Goal: Information Seeking & Learning: Check status

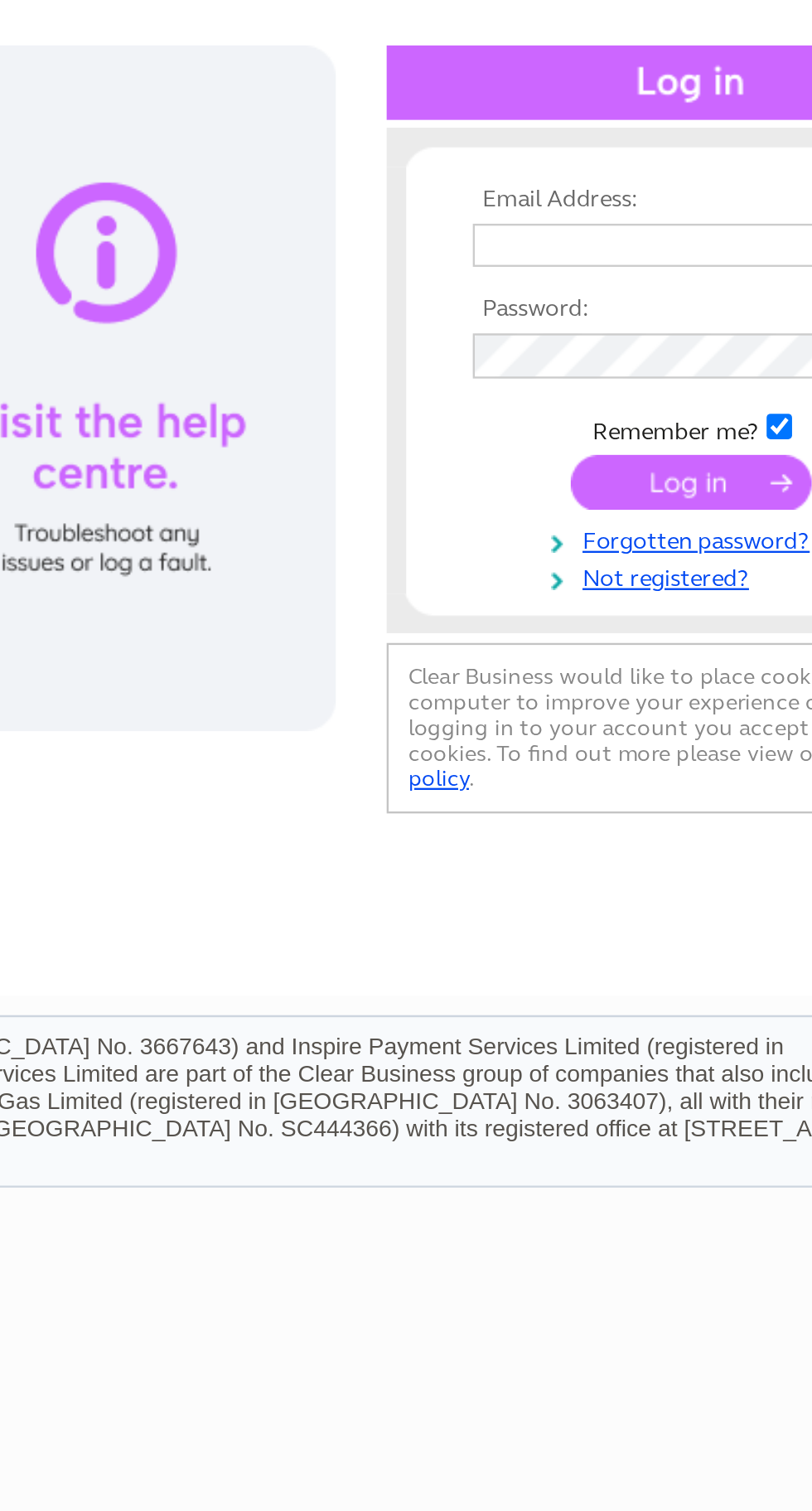
click at [667, 270] on input "text" at bounding box center [668, 272] width 171 height 19
type input "rebeccabond16@gmail.com"
click at [624, 360] on input "submit" at bounding box center [675, 371] width 102 height 23
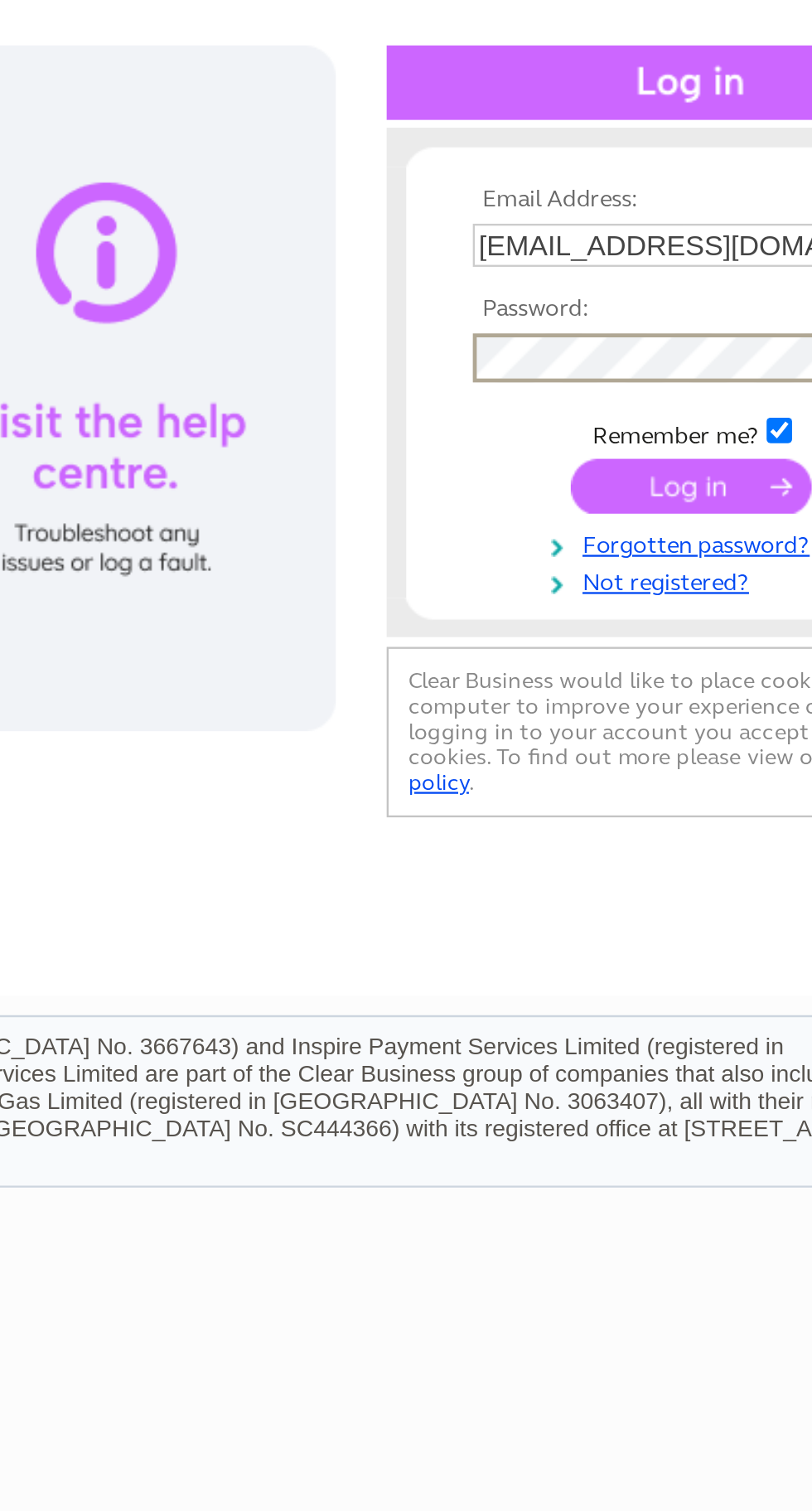
click at [692, 367] on input "submit" at bounding box center [675, 372] width 102 height 23
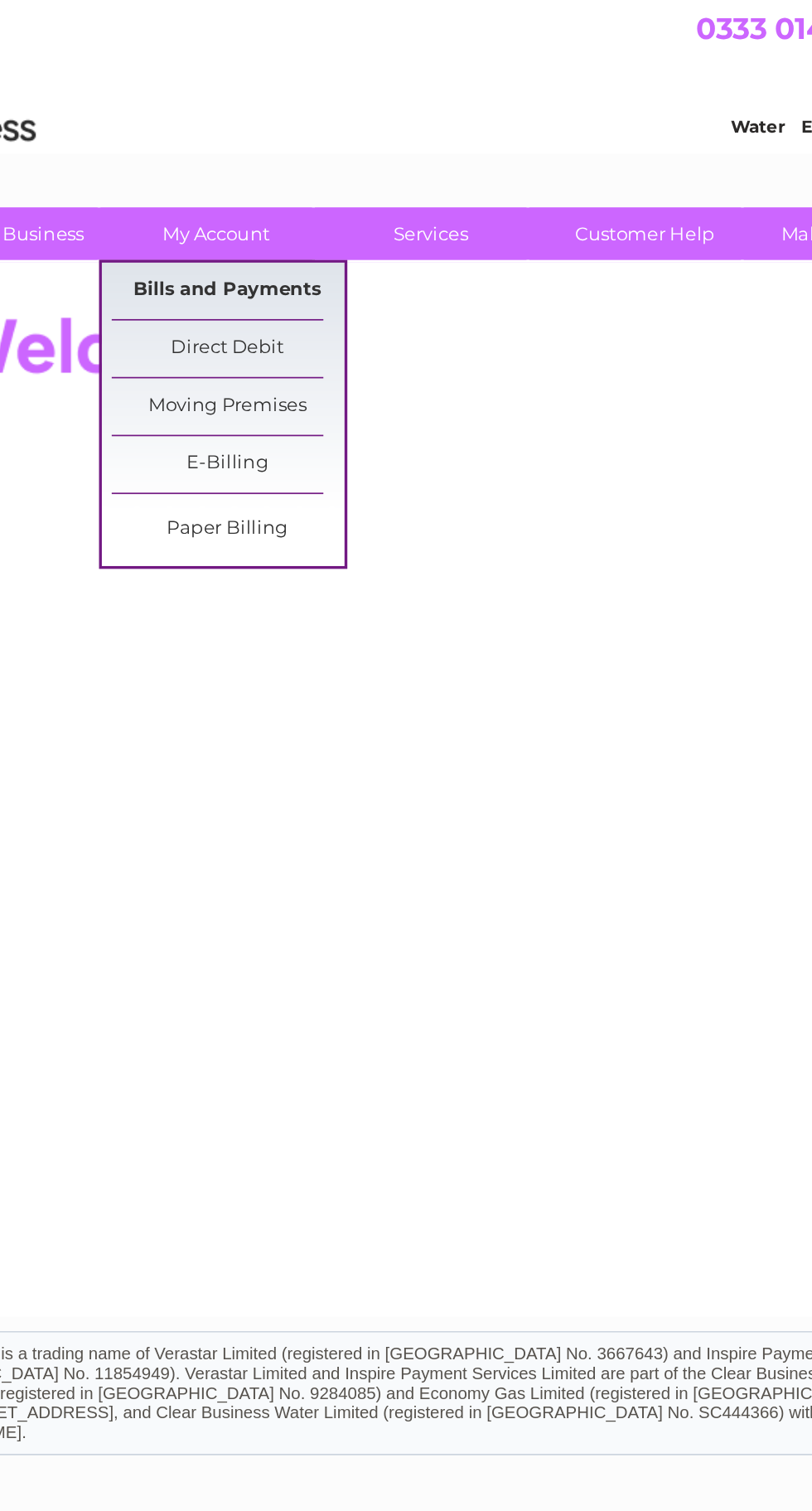
click at [253, 173] on link "Bills and Payments" at bounding box center [225, 173] width 137 height 33
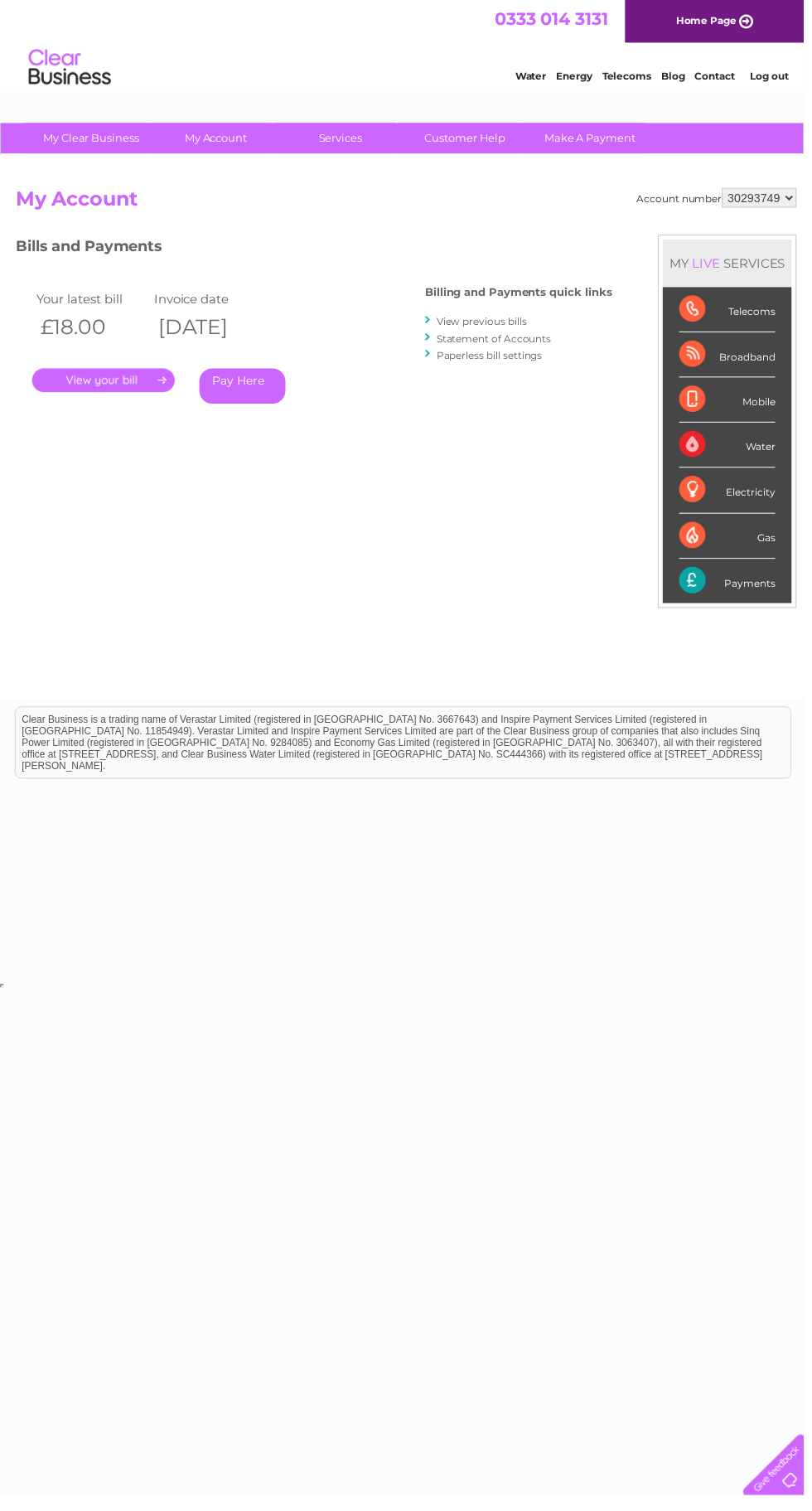
click at [506, 322] on link "View previous bills" at bounding box center [486, 324] width 91 height 13
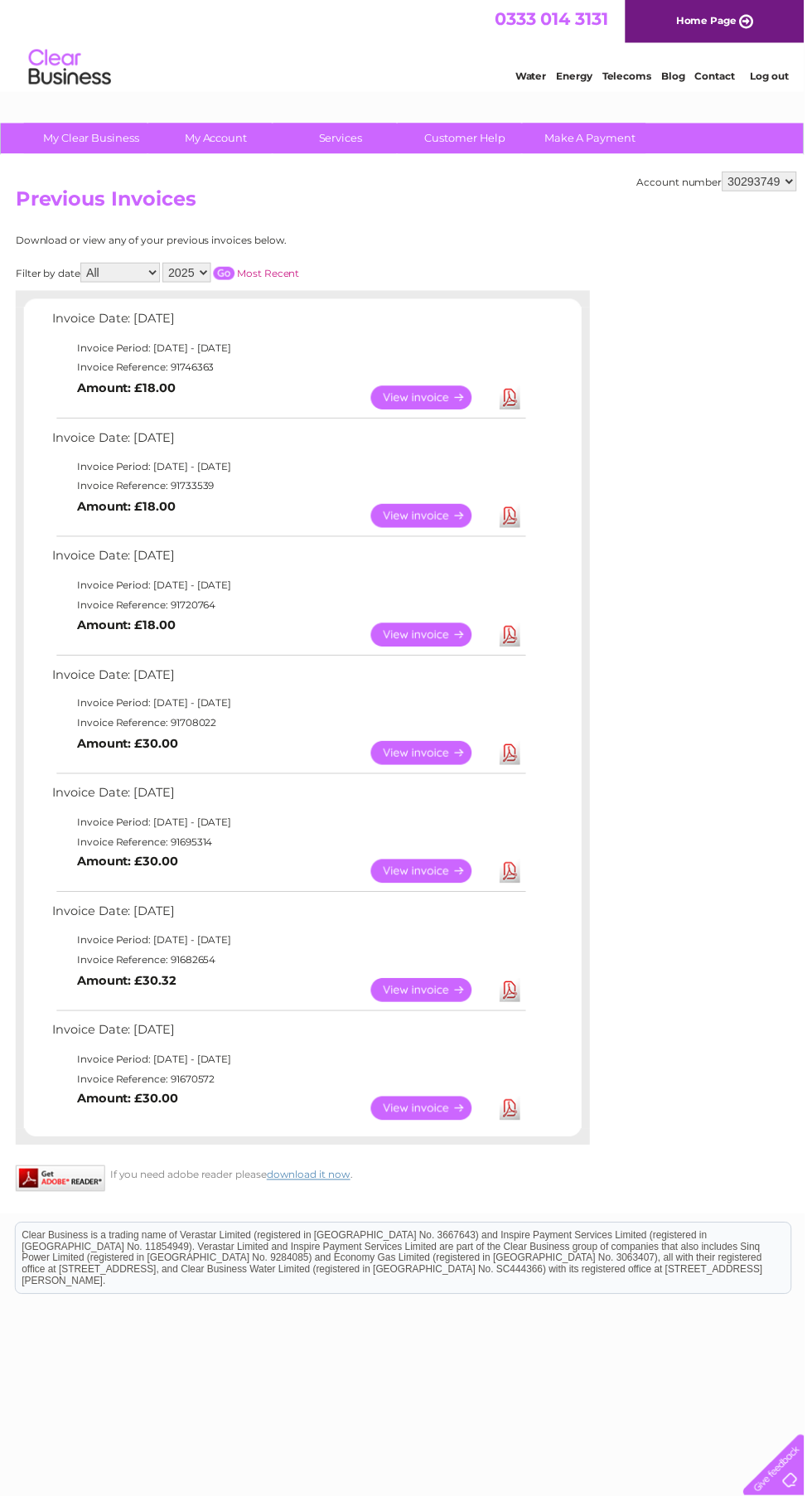
click at [437, 525] on link "View" at bounding box center [436, 521] width 122 height 24
click at [453, 401] on link "View" at bounding box center [436, 402] width 122 height 24
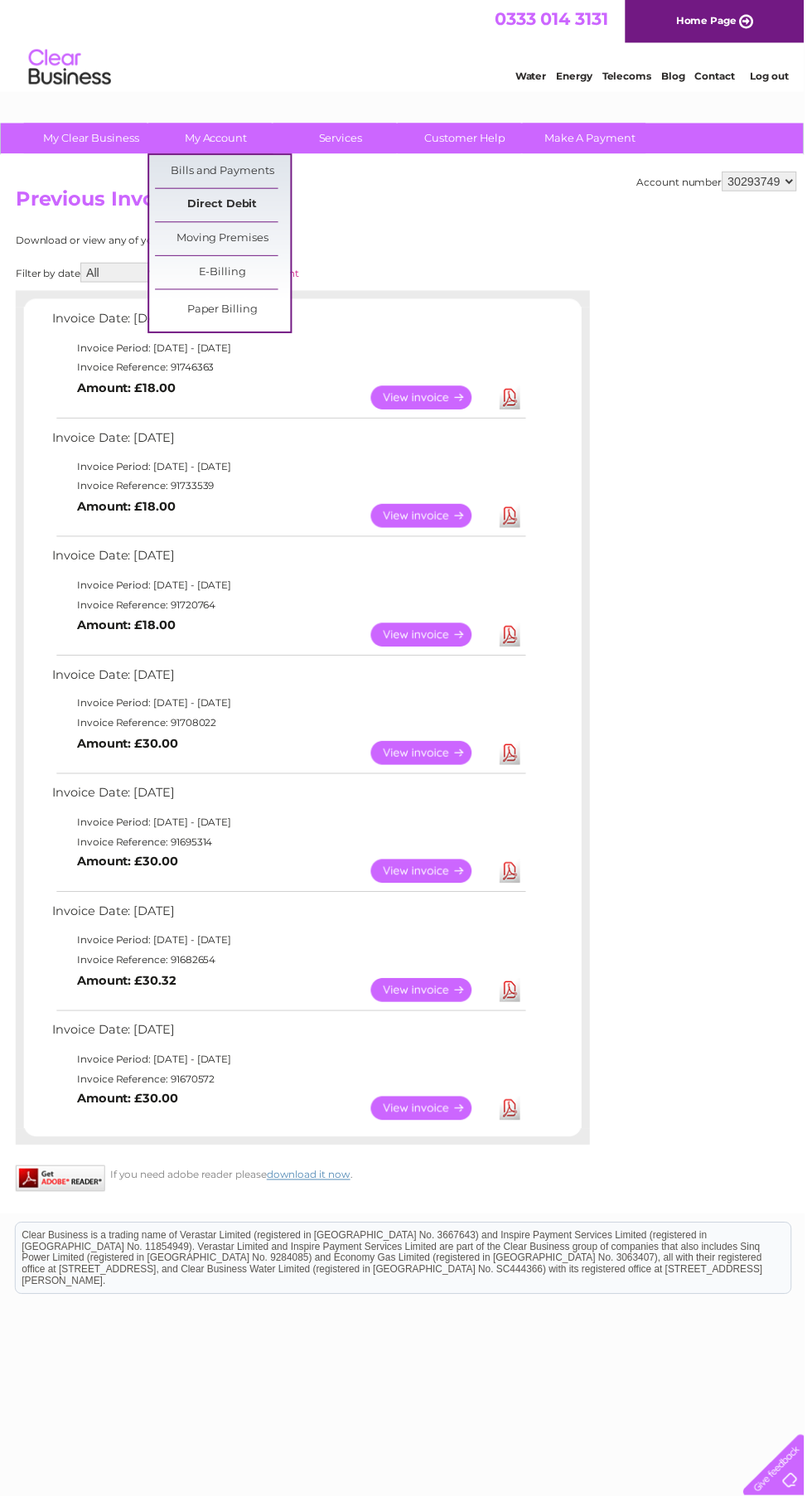
click at [246, 208] on link "Direct Debit" at bounding box center [225, 206] width 137 height 33
click at [234, 207] on link "Direct Debit" at bounding box center [225, 206] width 137 height 33
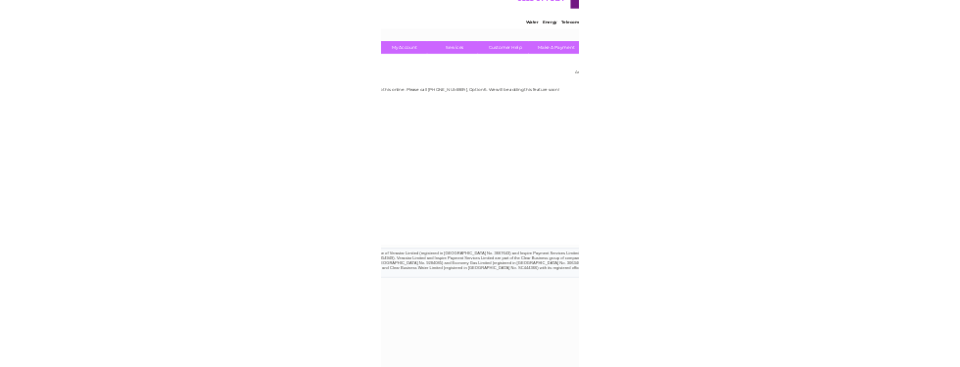
scroll to position [21, 0]
